Goal: Transaction & Acquisition: Obtain resource

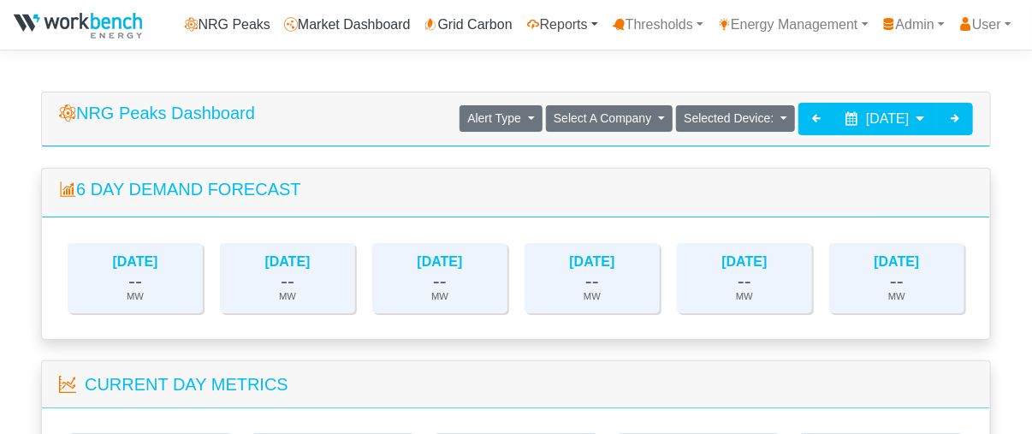
click at [545, 13] on link "Reports" at bounding box center [563, 25] width 86 height 34
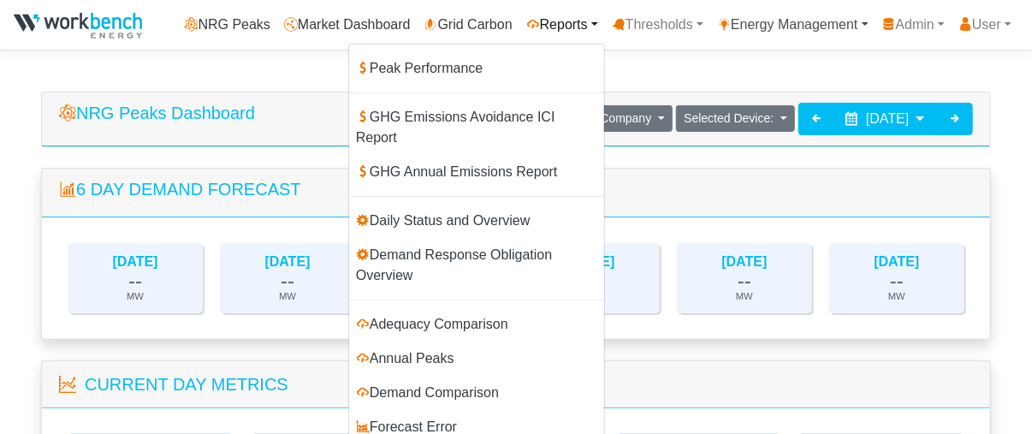
click at [769, 23] on link "Energy Management" at bounding box center [792, 25] width 165 height 34
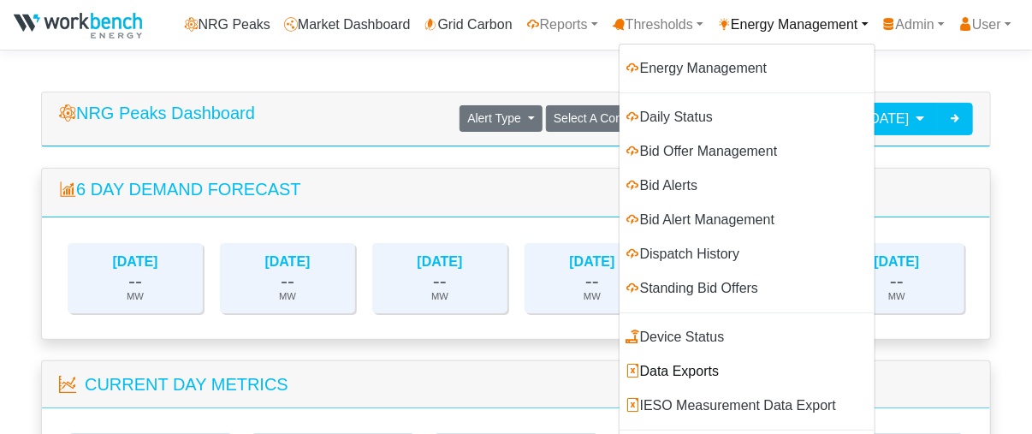
click at [669, 368] on link "Data Exports" at bounding box center [747, 371] width 255 height 34
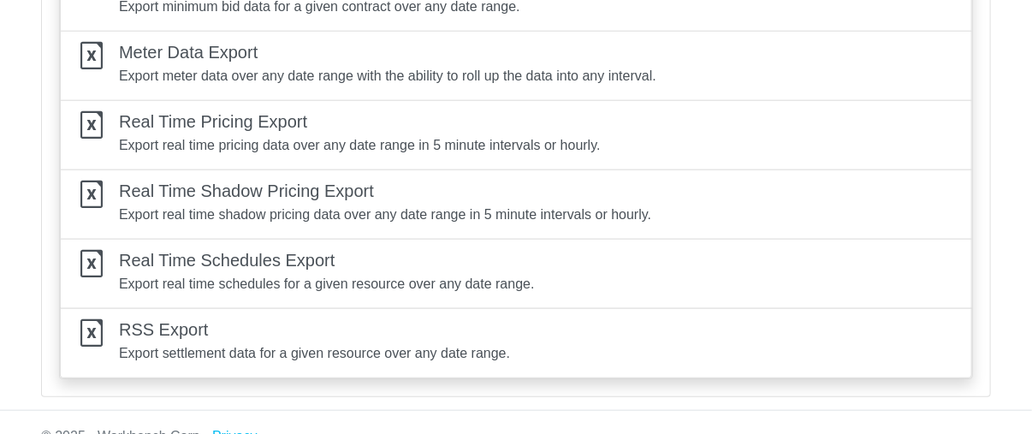
scroll to position [487, 0]
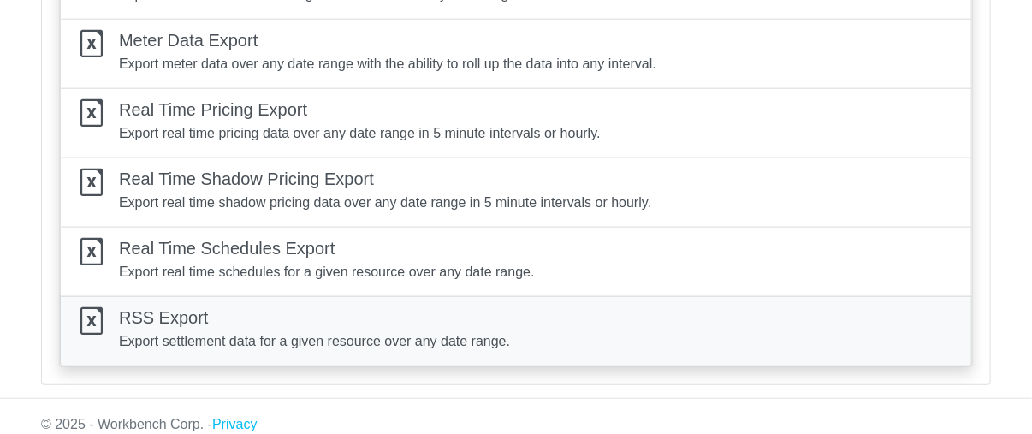
click at [246, 318] on h5 "RSS Export" at bounding box center [314, 317] width 391 height 21
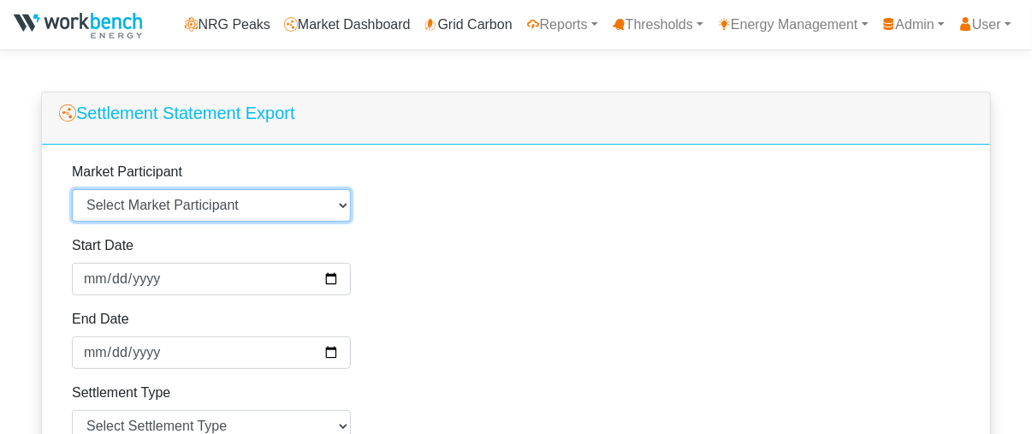
click at [233, 199] on select "Select Market Participant Agnico Eagle - Macassa - 107054 Arauco Ltd - 109109 […" at bounding box center [211, 205] width 279 height 33
select select "201021"
click at [72, 189] on select "Select Market Participant Agnico Eagle - Macassa - 107054 Arauco Ltd - 109109 […" at bounding box center [211, 205] width 279 height 33
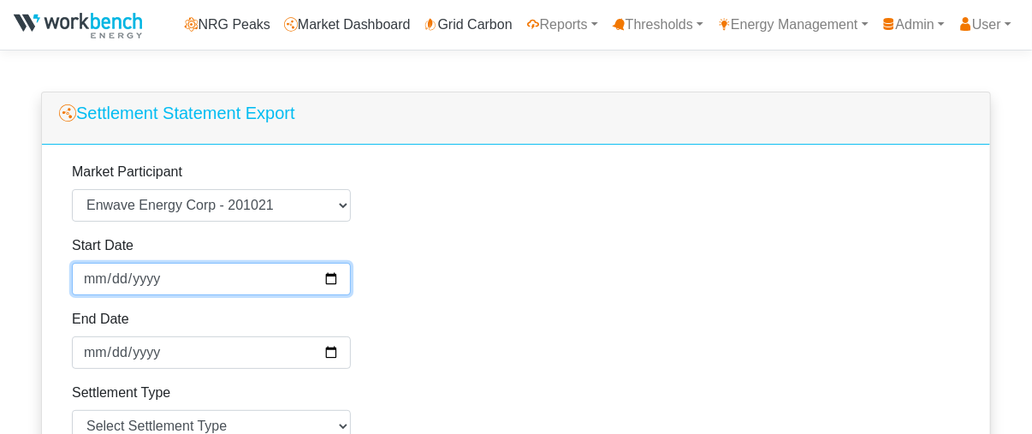
click at [126, 282] on input "[DATE]" at bounding box center [211, 279] width 279 height 33
type input "[DATE]"
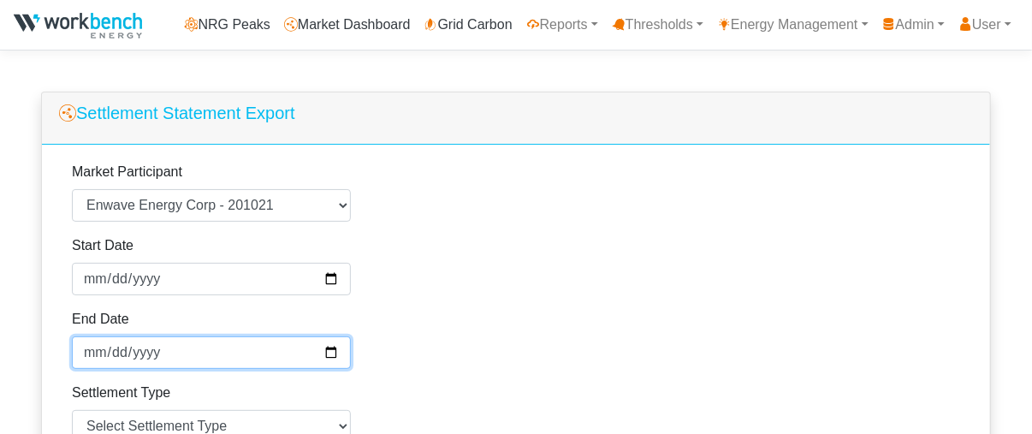
click at [129, 351] on input "[DATE]" at bounding box center [211, 352] width 279 height 33
click at [129, 351] on input "End Date" at bounding box center [211, 352] width 279 height 33
type input "[DATE]"
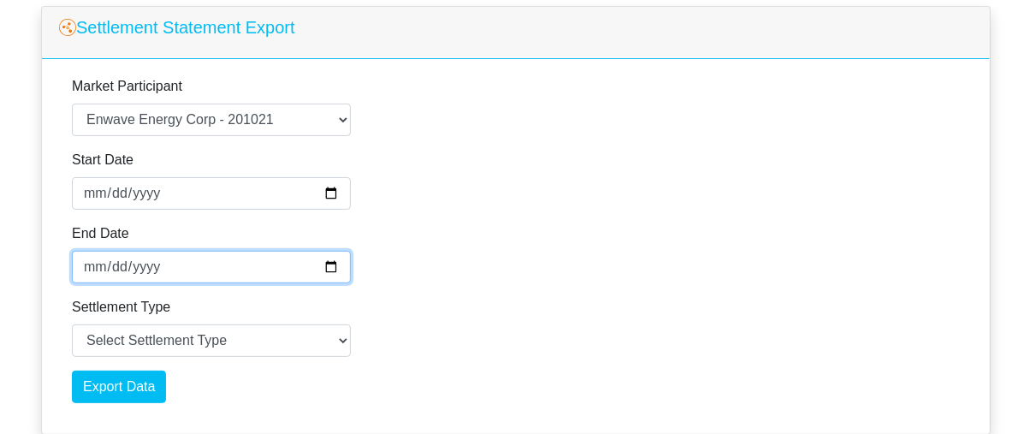
scroll to position [150, 0]
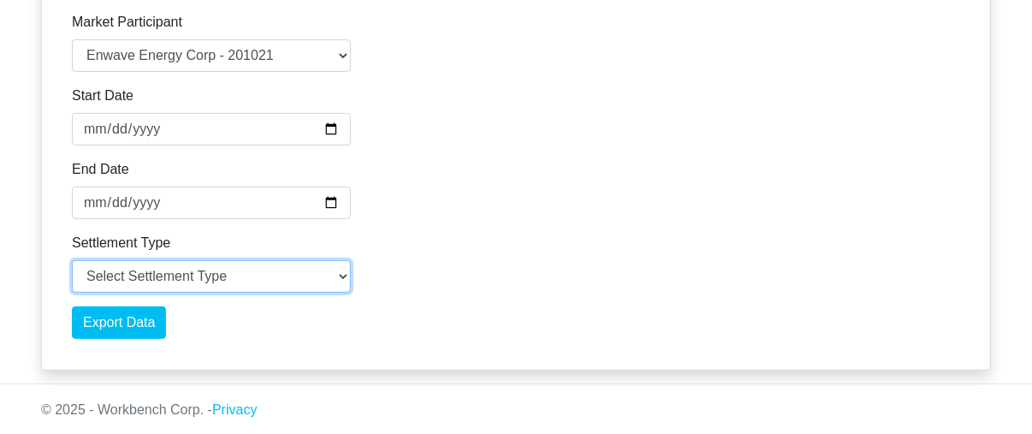
click at [208, 278] on select "Select Settlement Type Preliminary Statement (P) Final Statement (F) Recalculat…" at bounding box center [211, 276] width 279 height 33
select select "P"
click at [72, 260] on select "Select Settlement Type Preliminary Statement (P) Final Statement (F) Recalculat…" at bounding box center [211, 276] width 279 height 33
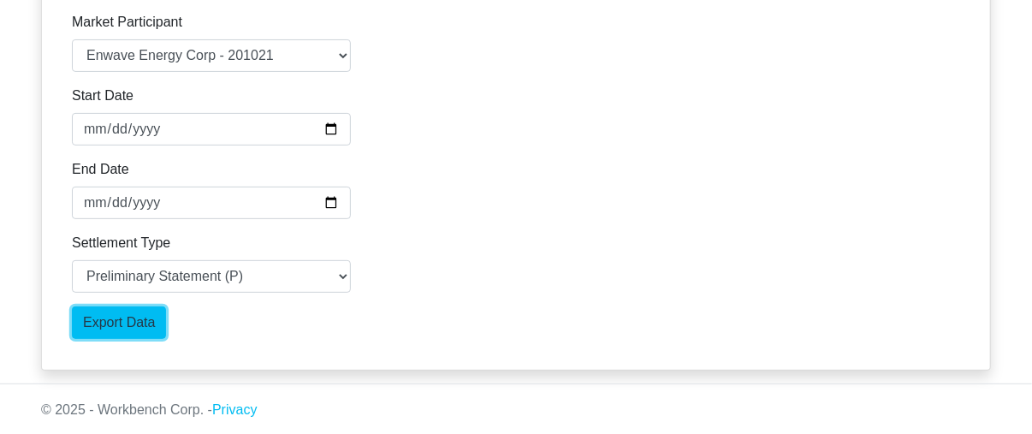
click at [130, 318] on input "Export Data" at bounding box center [119, 322] width 94 height 33
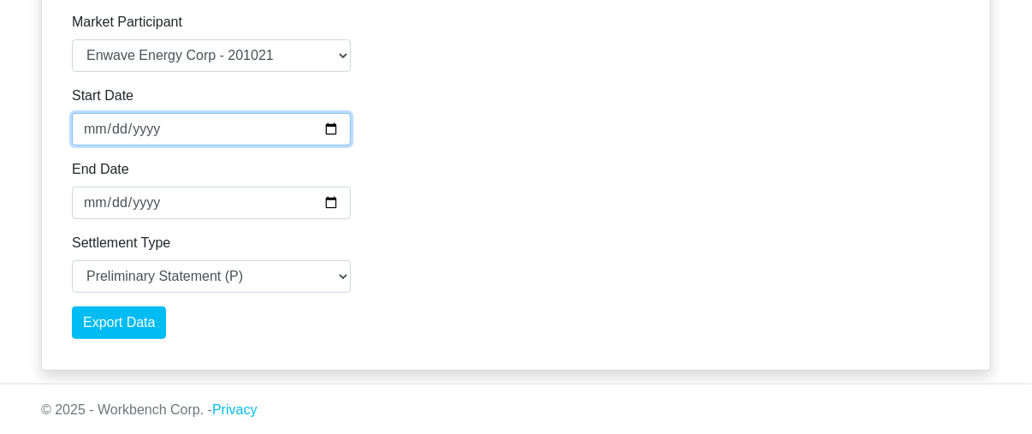
click at [128, 126] on input "[DATE]" at bounding box center [211, 129] width 279 height 33
type input "[DATE]"
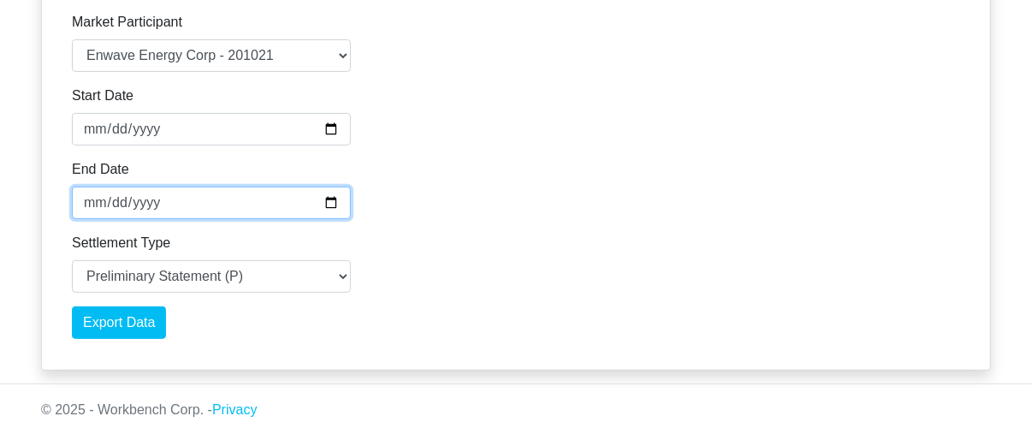
click at [120, 205] on input "[DATE]" at bounding box center [211, 203] width 279 height 33
type input "[DATE]"
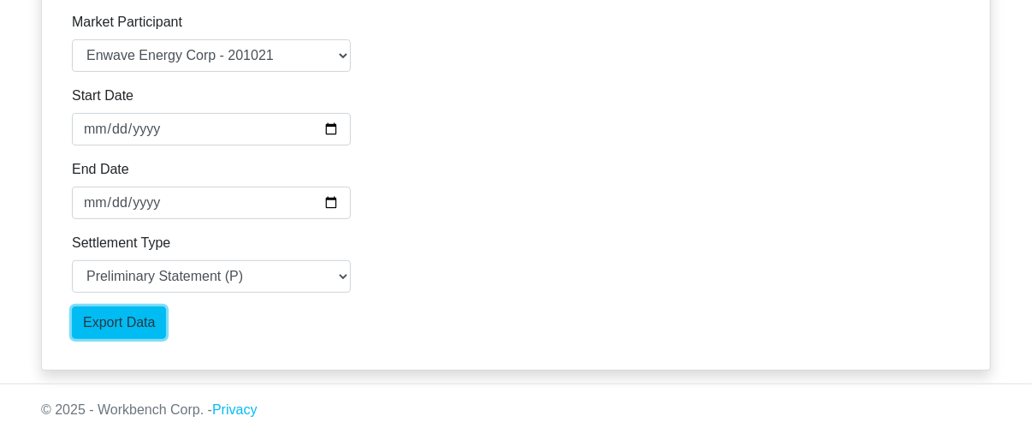
click at [124, 317] on input "Export Data" at bounding box center [119, 322] width 94 height 33
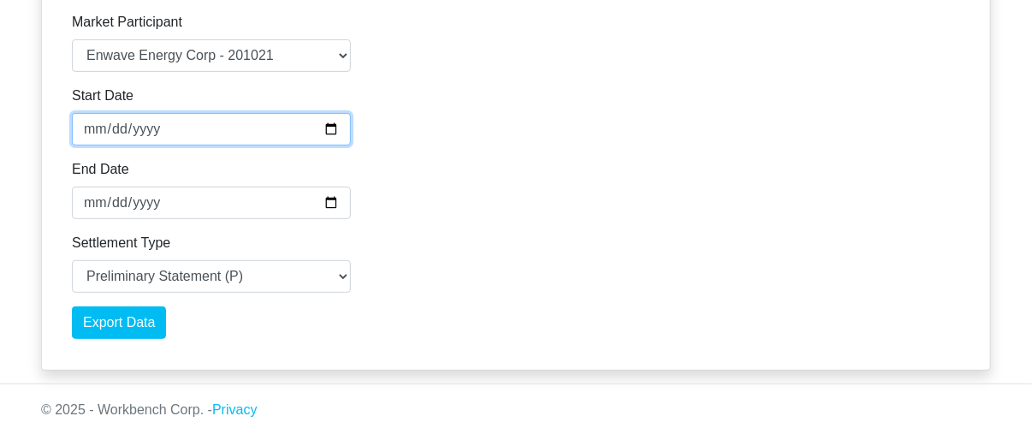
click at [157, 126] on input "Start Date" at bounding box center [211, 129] width 279 height 33
type input "[DATE]"
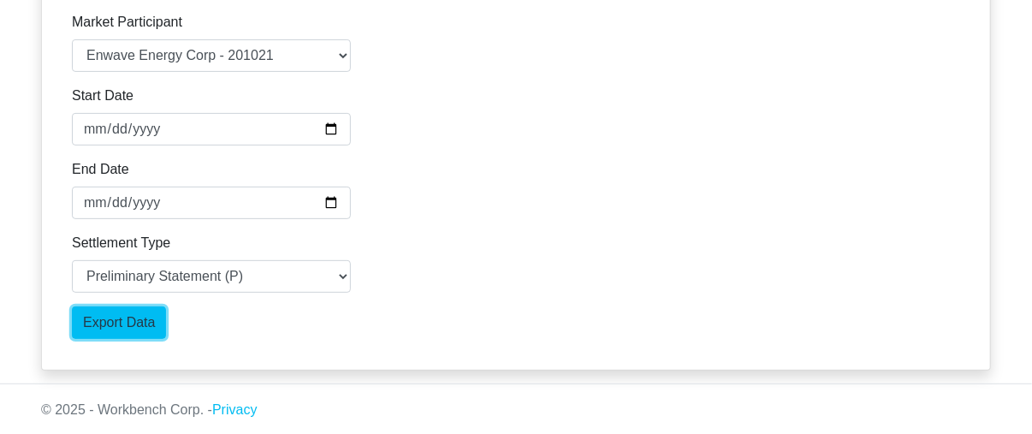
click at [112, 334] on input "Export Data" at bounding box center [119, 322] width 94 height 33
